Goal: Transaction & Acquisition: Book appointment/travel/reservation

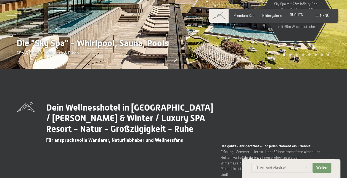
click at [300, 16] on span "BUCHEN" at bounding box center [297, 14] width 14 height 4
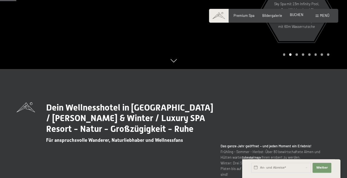
click at [299, 14] on span "BUCHEN" at bounding box center [297, 14] width 14 height 4
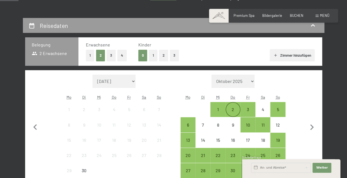
scroll to position [83, 0]
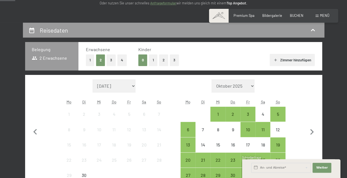
click at [252, 85] on select "Oktober 2025 November 2025 Dezember 2025 Januar 2026 Februar 2026 März 2026 Apr…" at bounding box center [233, 85] width 43 height 13
select select "2026-11-01"
select select "2026-12-01"
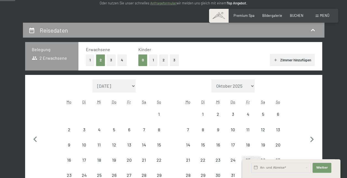
select select "2026-11-01"
select select "2026-12-01"
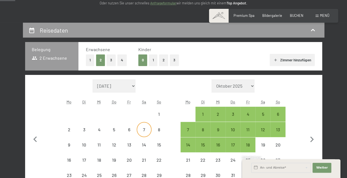
select select "2026-11-01"
select select "2026-12-01"
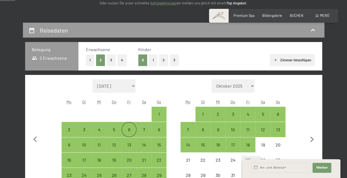
click at [125, 131] on div "6" at bounding box center [129, 134] width 14 height 14
select select "2026-11-01"
select select "2026-12-01"
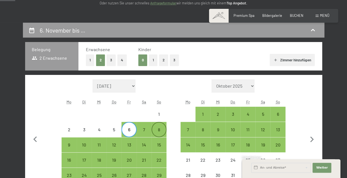
click at [156, 131] on div "8" at bounding box center [159, 134] width 14 height 14
select select "2026-11-01"
select select "2026-12-01"
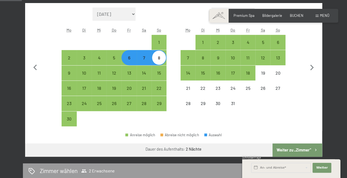
scroll to position [166, 0]
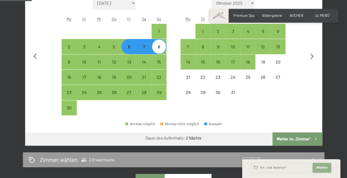
click at [321, 166] on span "Weiter" at bounding box center [322, 168] width 12 height 4
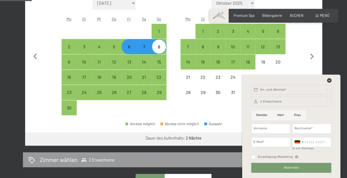
click at [227, 117] on div "Monat/Jahr September 2025 Oktober 2025 November 2025 Dezember 2025 Januar 2026 …" at bounding box center [173, 56] width 297 height 128
click at [282, 166] on button "Absenden" at bounding box center [291, 168] width 80 height 10
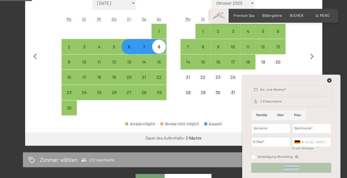
click at [282, 166] on div "Absenden" at bounding box center [292, 168] width 82 height 14
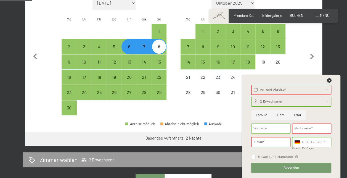
drag, startPoint x: 282, startPoint y: 166, endPoint x: 330, endPoint y: 81, distance: 98.1
click at [330, 81] on icon at bounding box center [329, 80] width 4 height 4
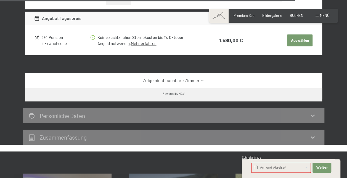
scroll to position [1548, 0]
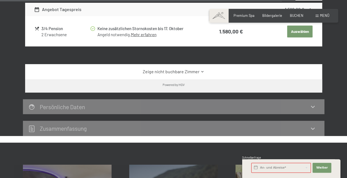
click at [201, 74] on icon at bounding box center [203, 72] width 4 height 4
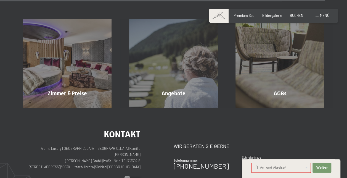
scroll to position [2183, 0]
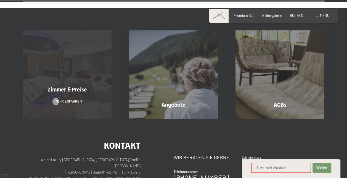
click at [94, 91] on div "Zimmer & Preise Mehr erfahren" at bounding box center [67, 74] width 106 height 89
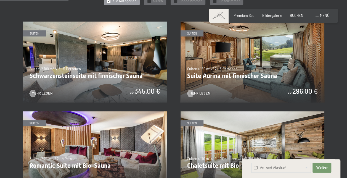
scroll to position [276, 0]
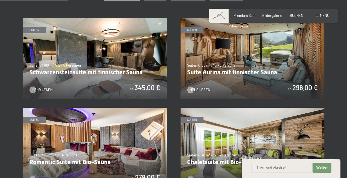
click at [139, 87] on img at bounding box center [95, 58] width 144 height 81
